Goal: Information Seeking & Learning: Learn about a topic

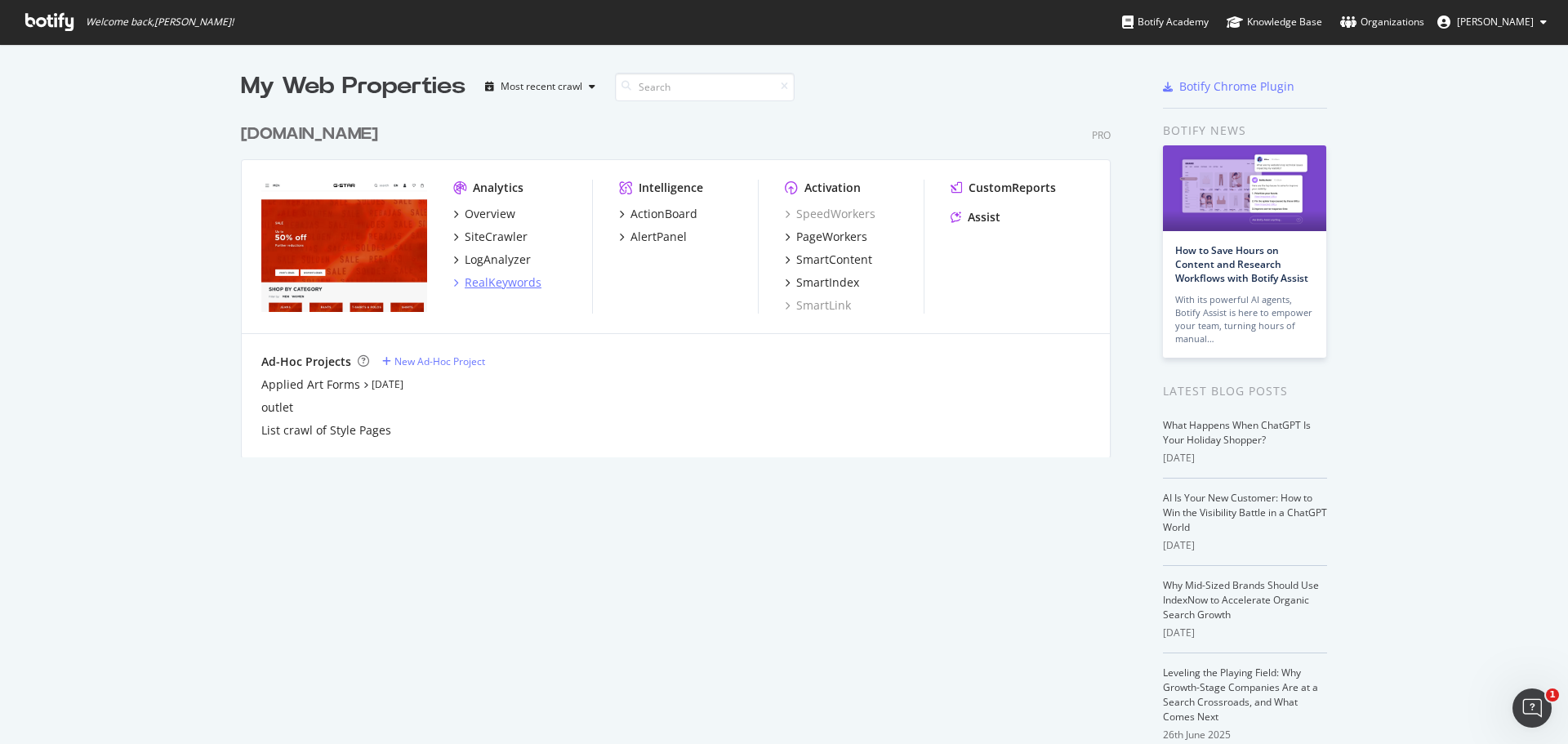
click at [507, 280] on div "RealKeywords" at bounding box center [503, 283] width 76 height 17
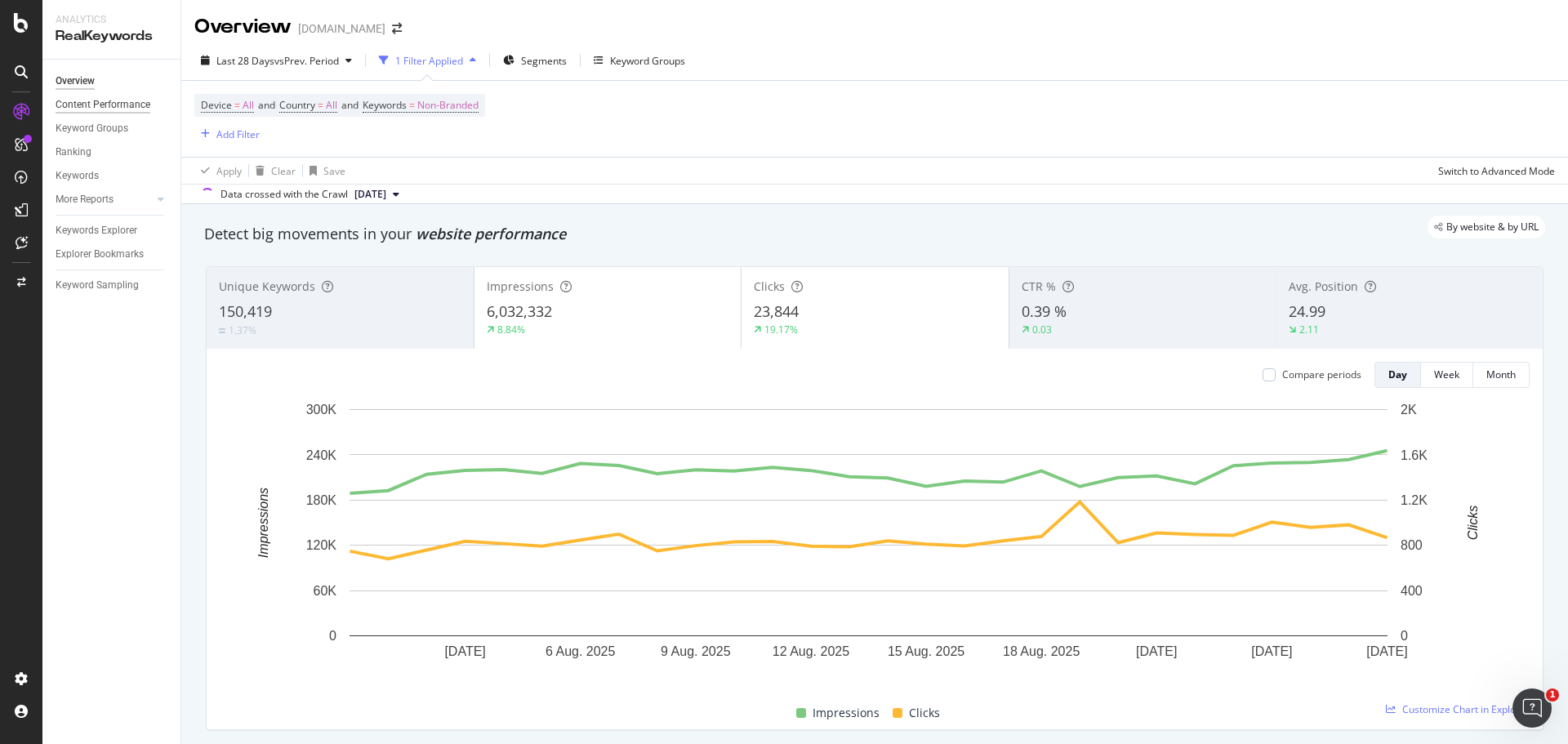
click at [92, 101] on div "Content Performance" at bounding box center [103, 104] width 95 height 17
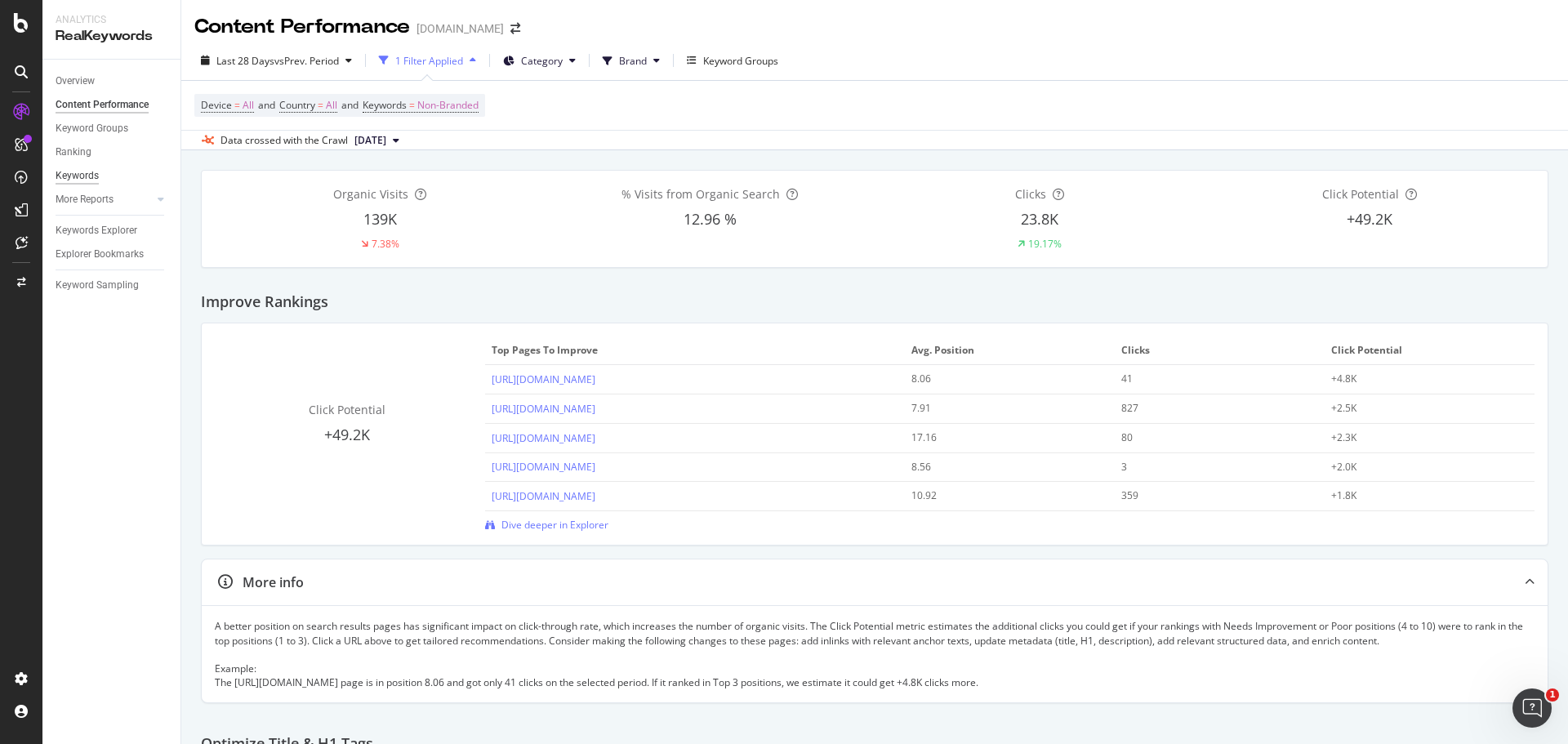
click at [81, 172] on div "Keywords" at bounding box center [77, 176] width 43 height 17
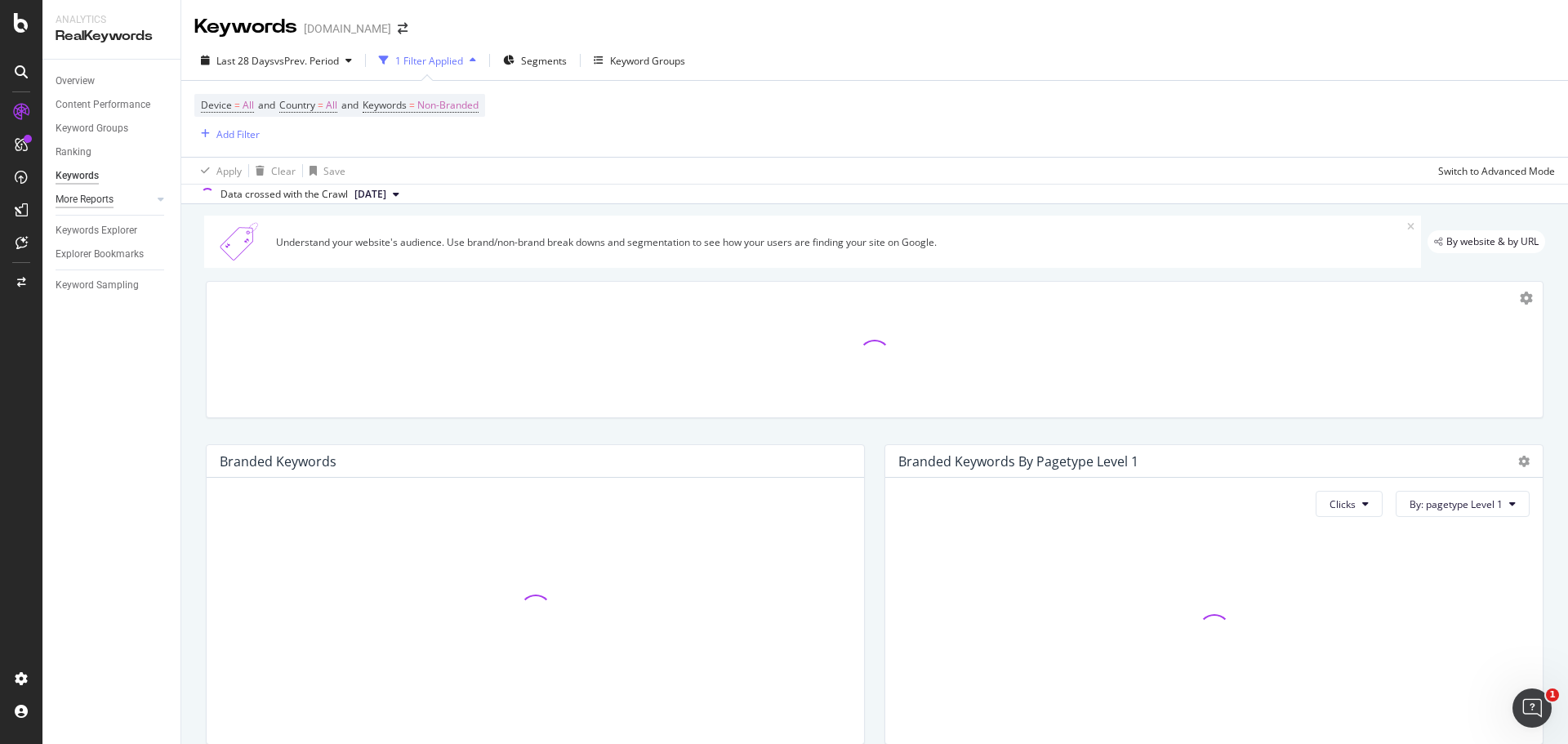
click at [95, 202] on div "More Reports" at bounding box center [85, 199] width 58 height 17
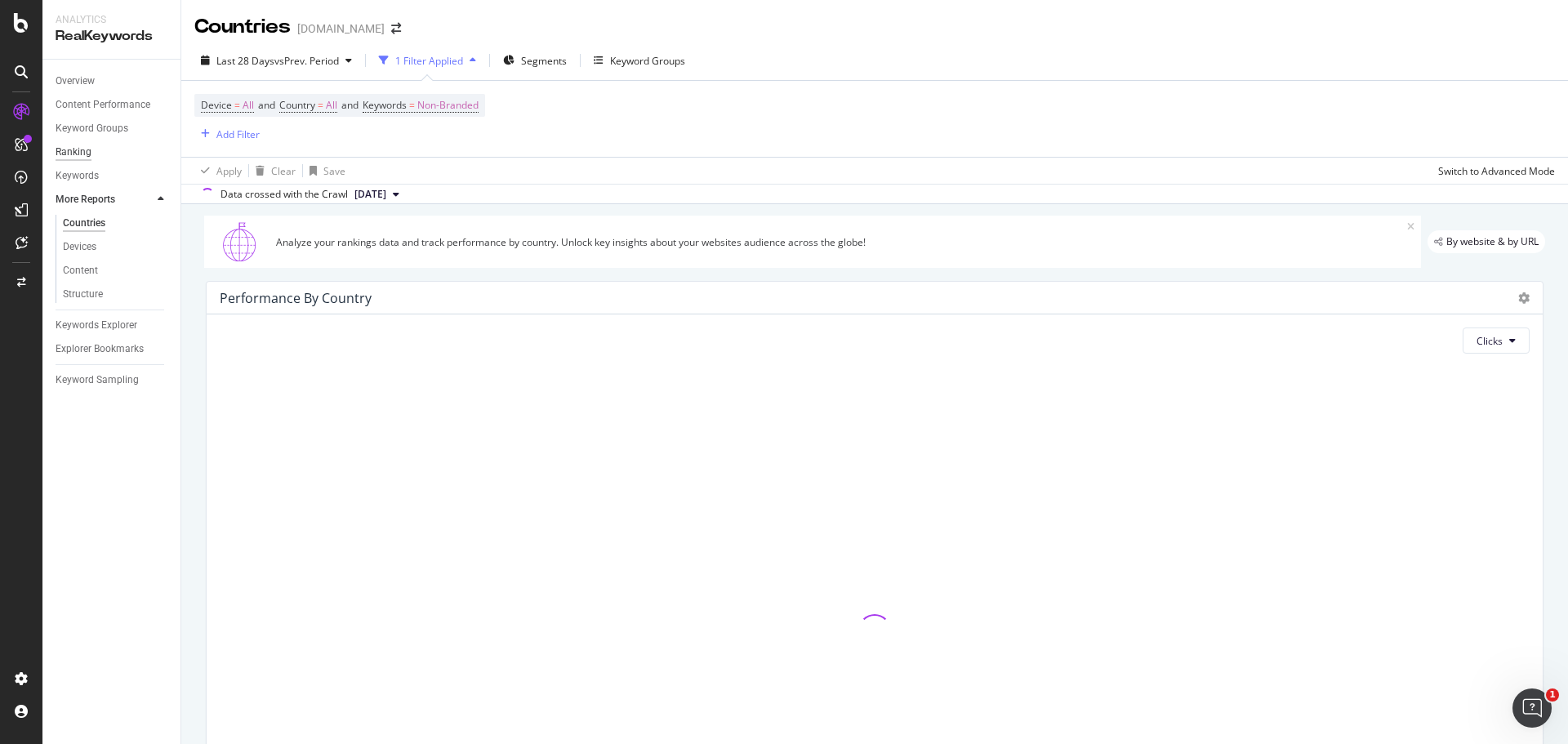
click at [75, 156] on div "Ranking" at bounding box center [74, 152] width 36 height 17
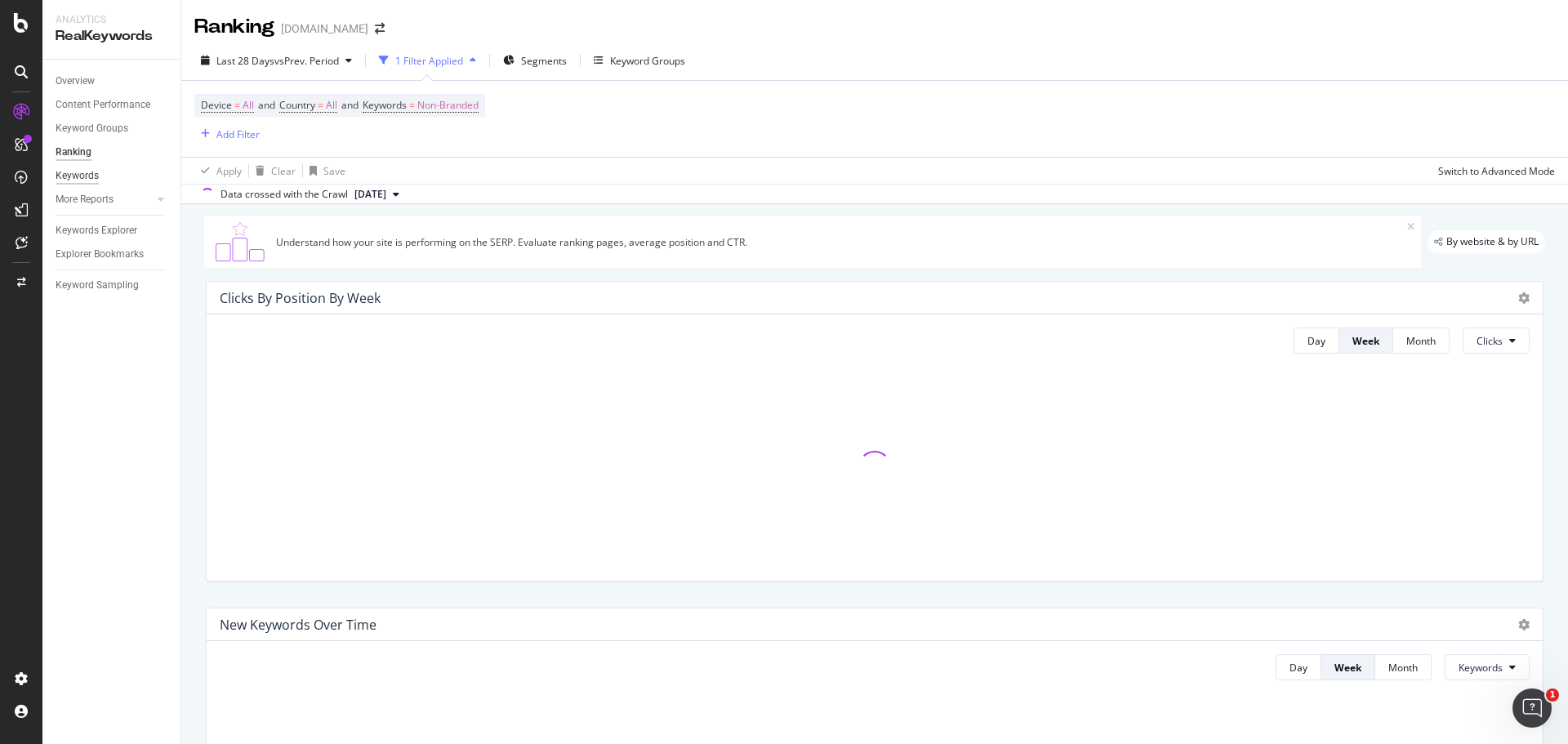
click at [82, 179] on div "Keywords" at bounding box center [77, 176] width 43 height 17
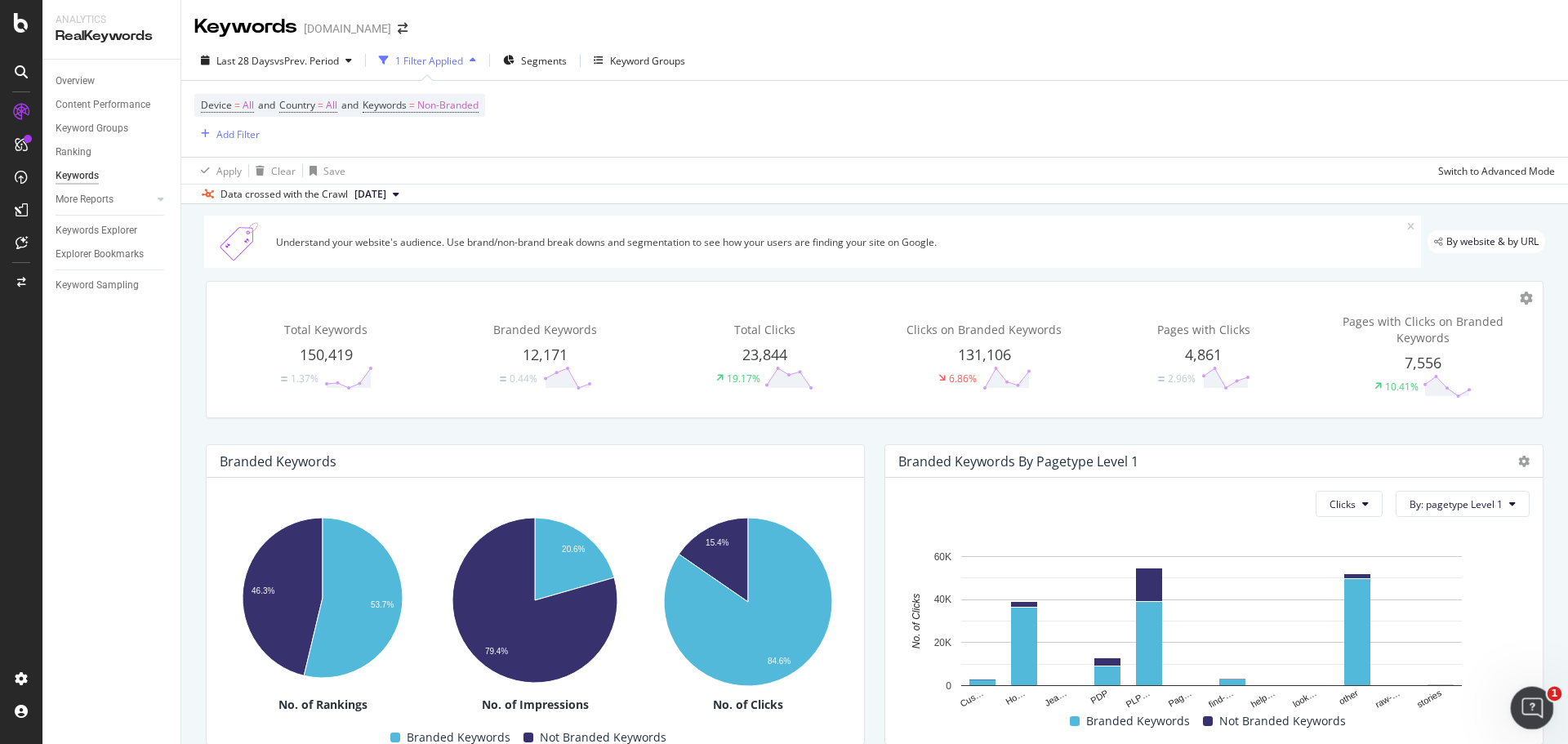
click at [1532, 710] on icon "Open Intercom Messenger" at bounding box center [1530, 705] width 27 height 27
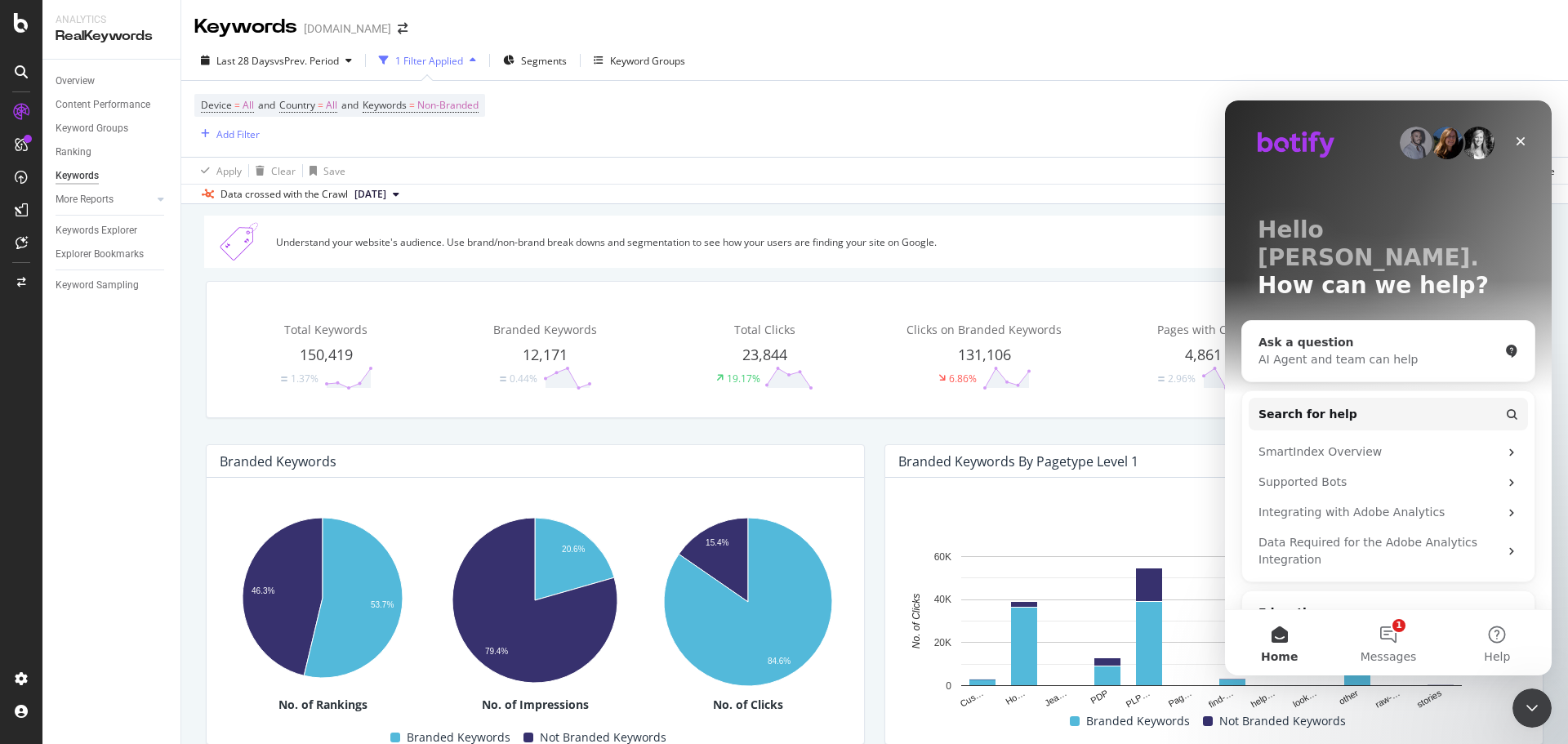
click at [1357, 351] on div "AI Agent and team can help" at bounding box center [1379, 359] width 240 height 17
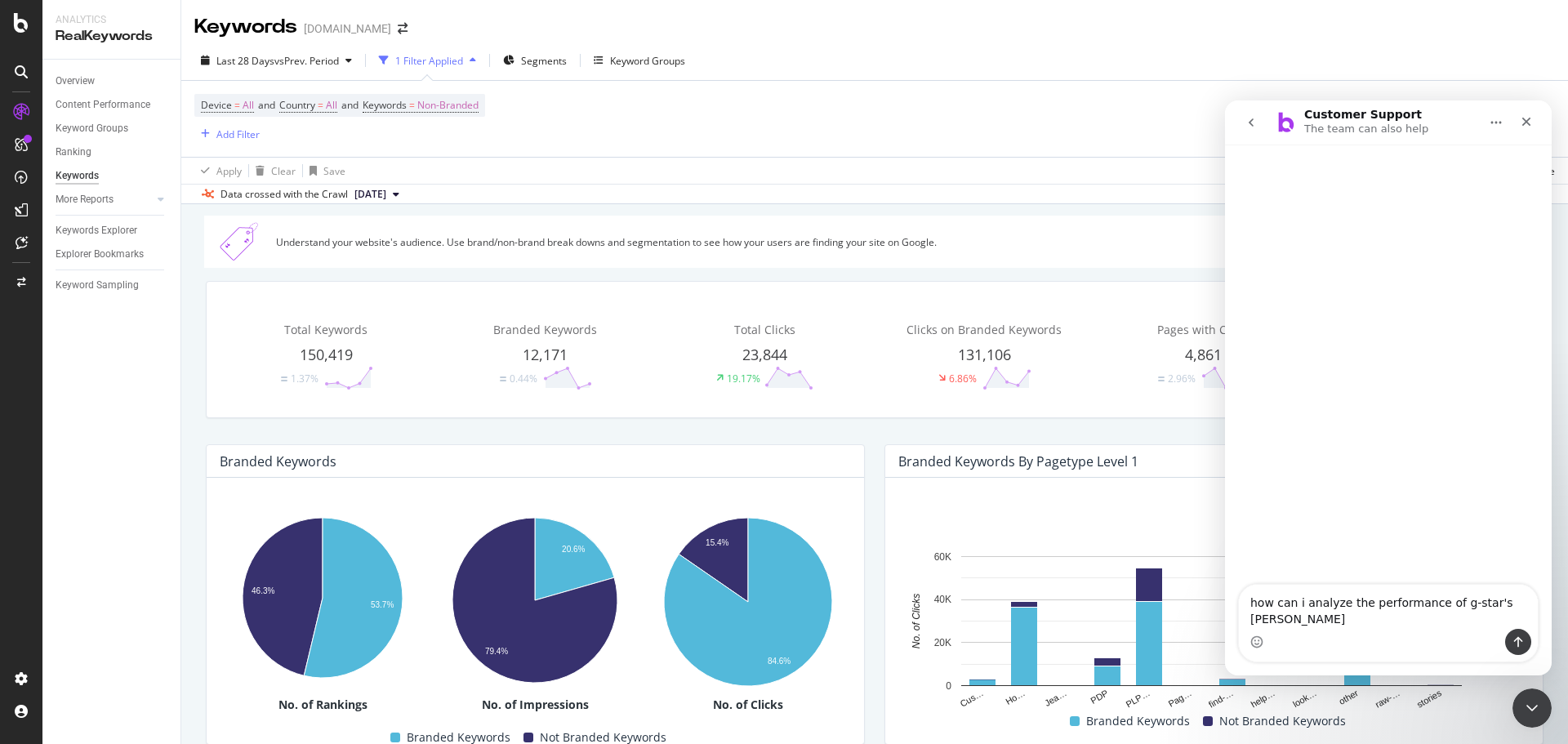
type textarea "how can i analyze the performance of g-star's stories"
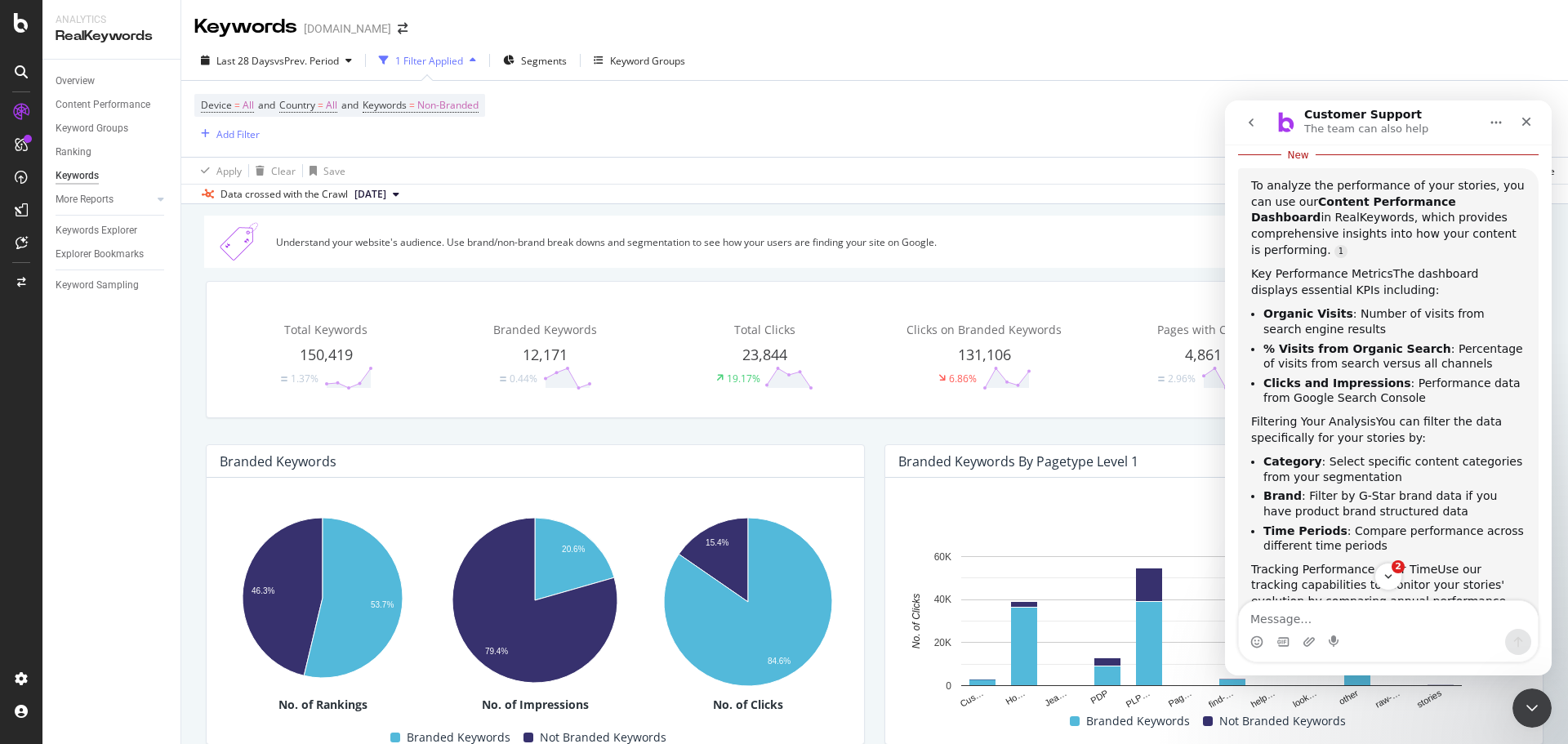
scroll to position [88, 0]
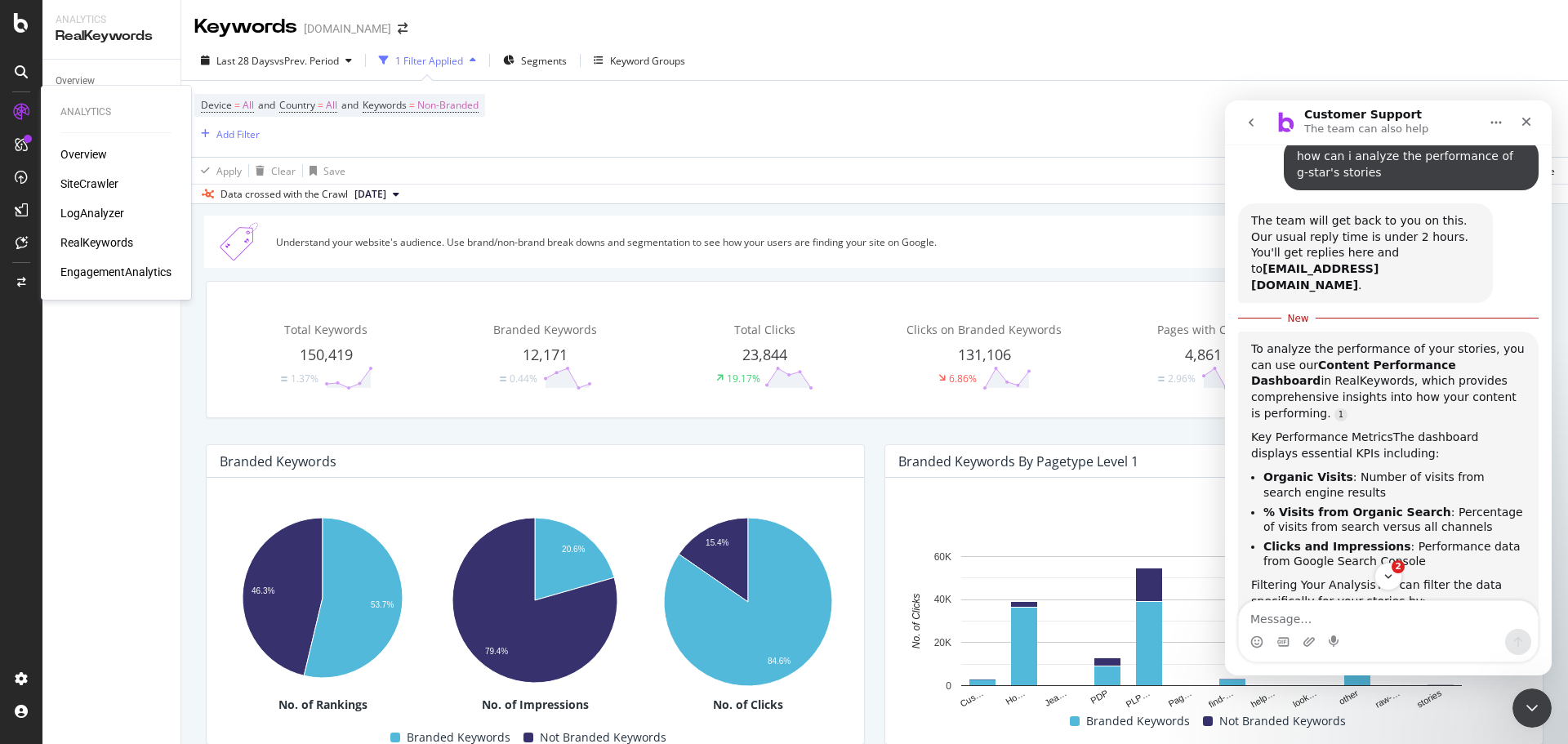
click at [86, 242] on div "RealKeywords" at bounding box center [97, 243] width 73 height 17
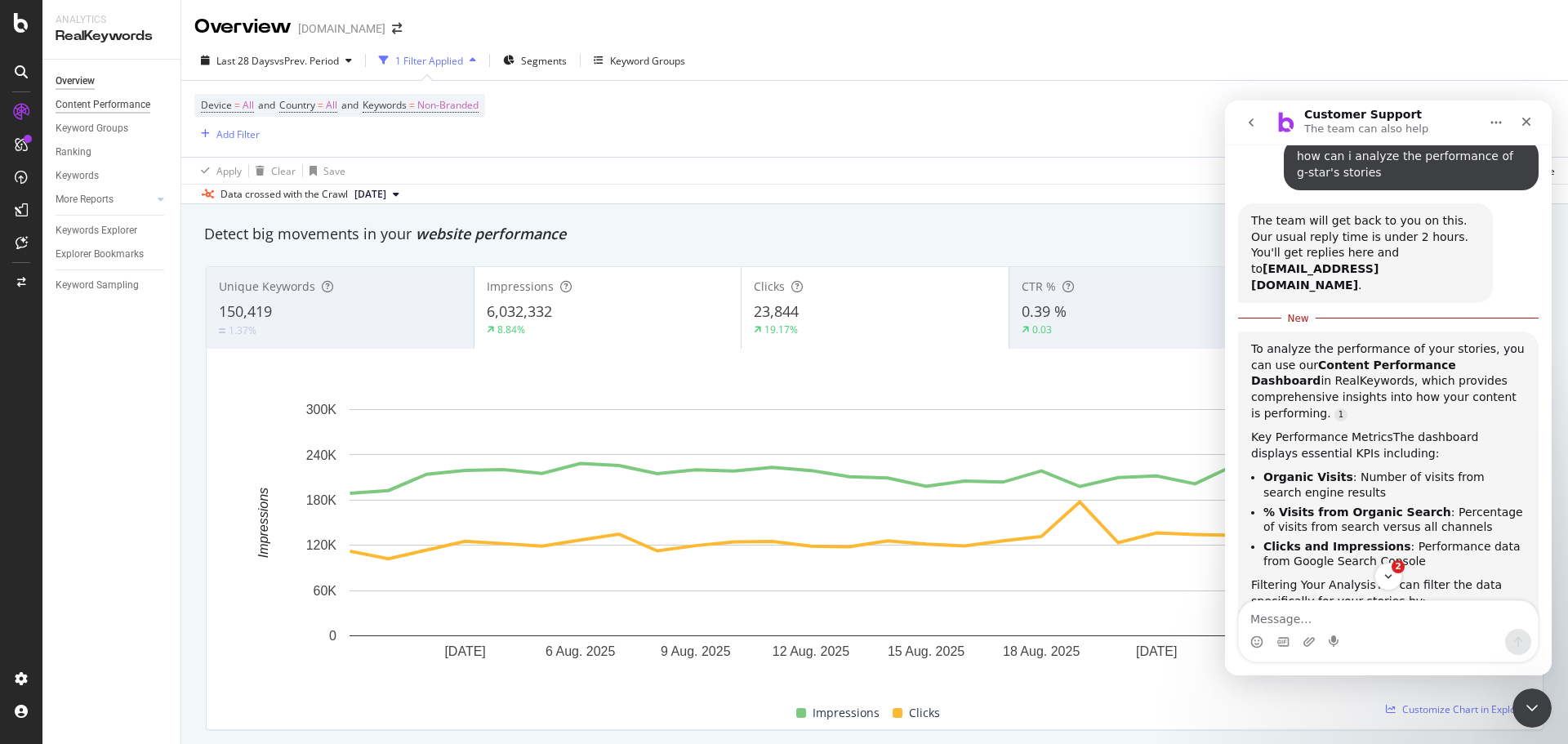
click at [124, 97] on div "Content Performance" at bounding box center [103, 104] width 95 height 17
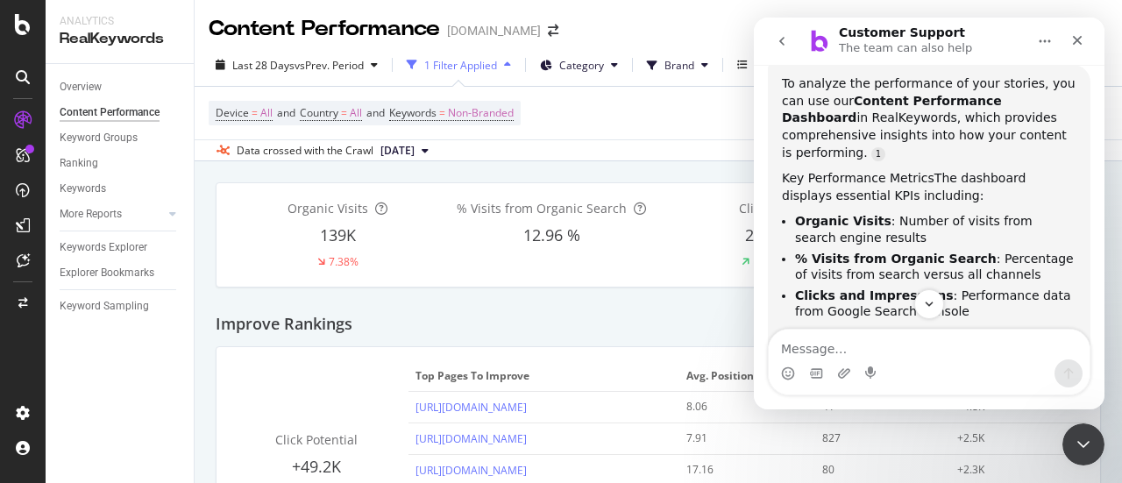
scroll to position [2, 0]
click at [683, 116] on div "Device = All and Country = All and Keywords = Non-Branded" at bounding box center [658, 113] width 899 height 53
